Goal: Find specific page/section: Find specific page/section

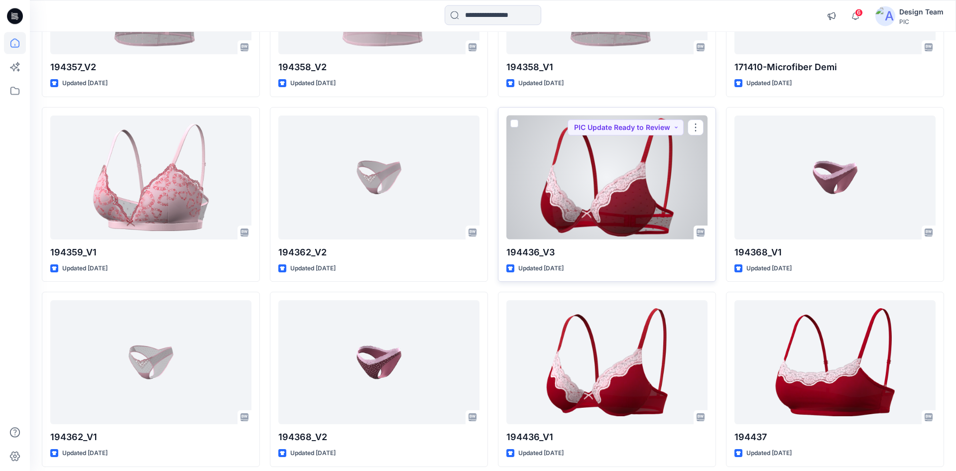
scroll to position [1465, 0]
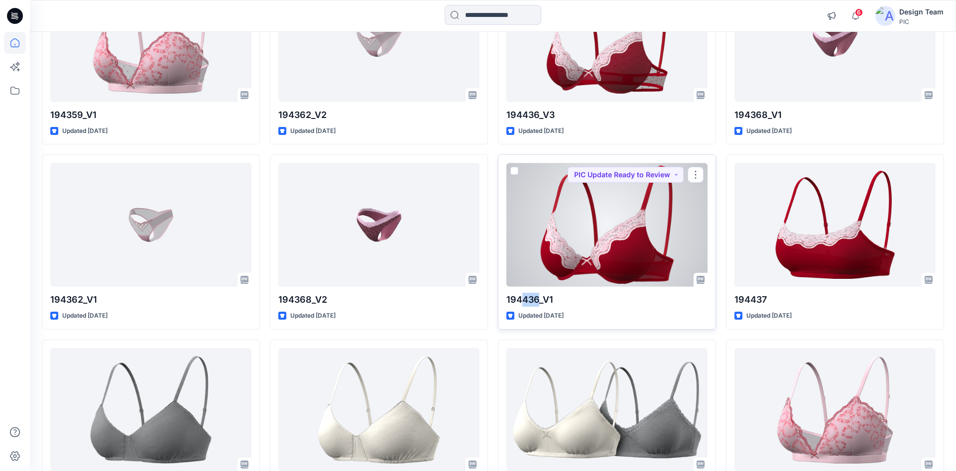
drag, startPoint x: 522, startPoint y: 302, endPoint x: 537, endPoint y: 302, distance: 14.4
click at [537, 302] on p "194436_V1" at bounding box center [606, 300] width 201 height 14
click at [630, 320] on div "Updated [DATE]" at bounding box center [606, 316] width 201 height 10
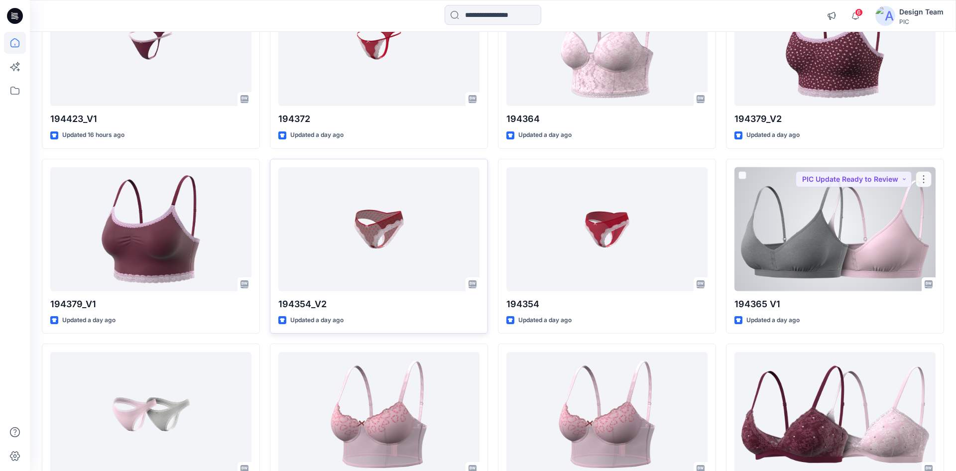
scroll to position [538, 0]
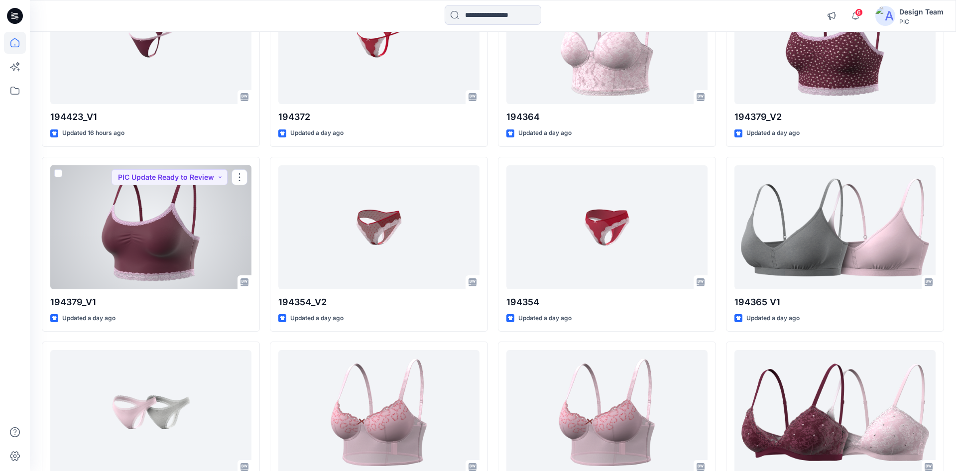
click at [136, 241] on div at bounding box center [150, 227] width 201 height 124
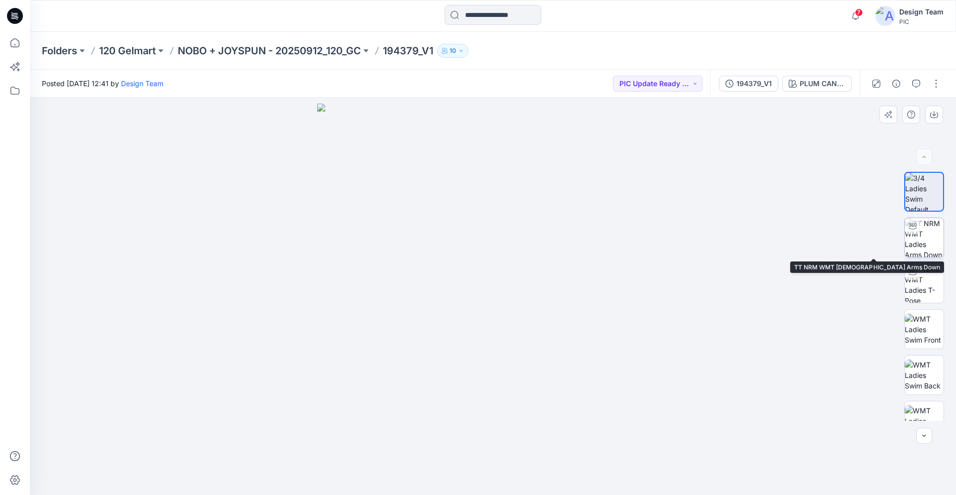
click at [919, 231] on div at bounding box center [913, 226] width 16 height 16
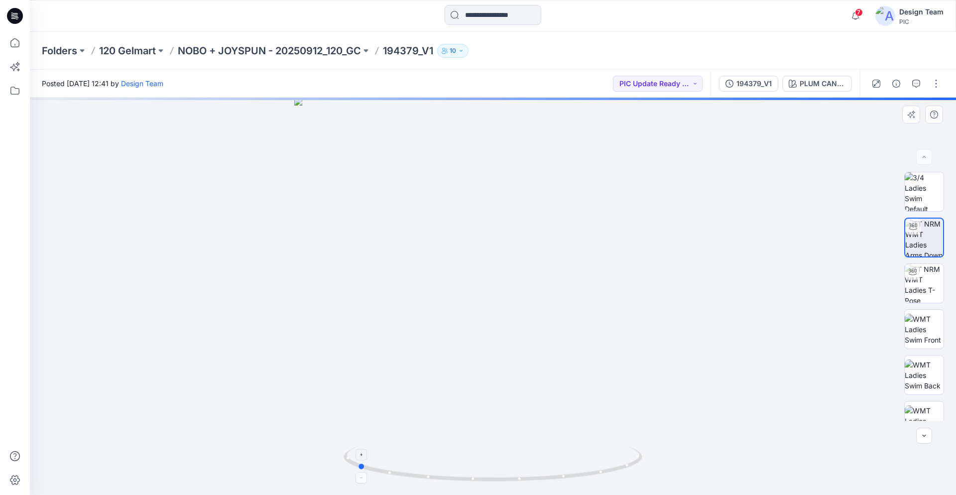
drag, startPoint x: 582, startPoint y: 481, endPoint x: 446, endPoint y: 459, distance: 137.7
click at [446, 459] on icon at bounding box center [494, 465] width 301 height 37
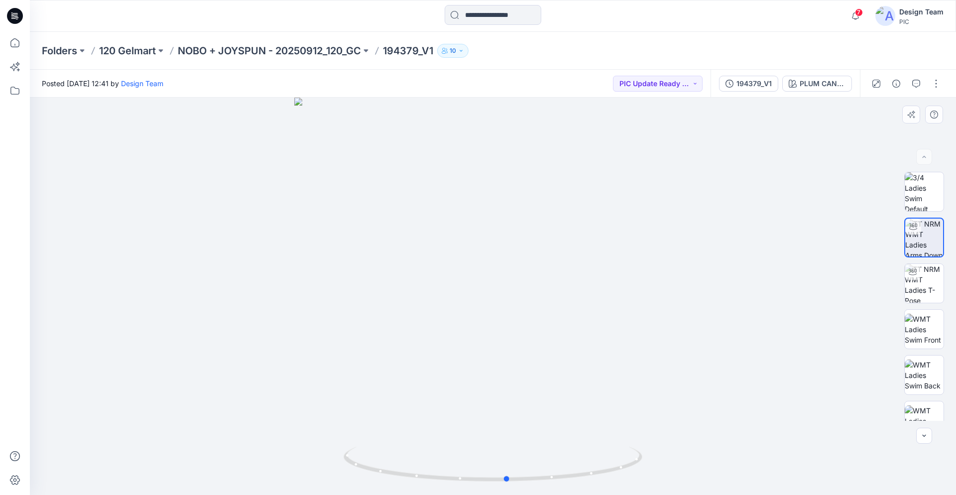
drag, startPoint x: 535, startPoint y: 482, endPoint x: 683, endPoint y: 483, distance: 147.9
click at [685, 471] on div at bounding box center [493, 296] width 926 height 397
click at [17, 17] on icon at bounding box center [16, 17] width 3 height 0
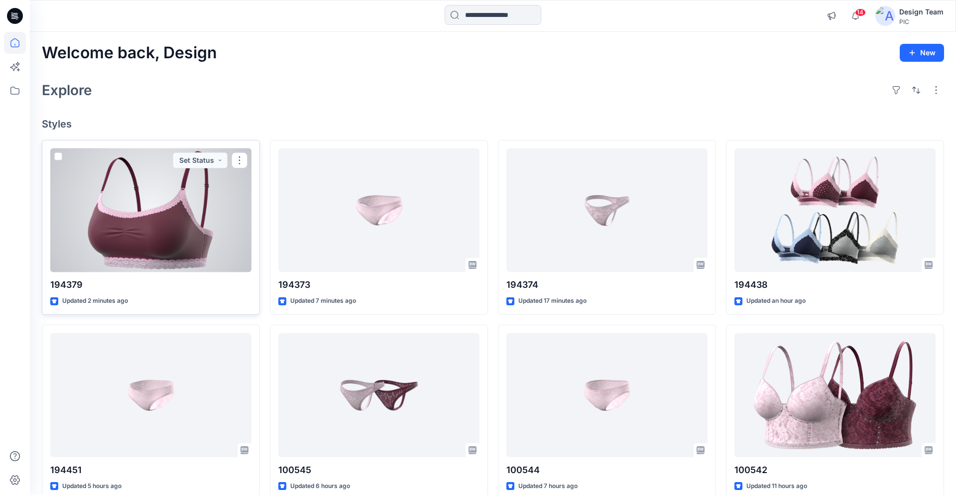
click at [151, 226] on div at bounding box center [150, 210] width 201 height 124
